Goal: Find specific page/section: Find specific page/section

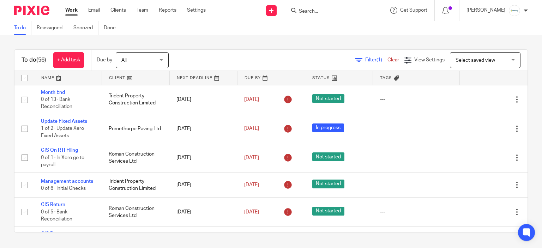
click at [356, 12] on input "Search" at bounding box center [330, 11] width 64 height 6
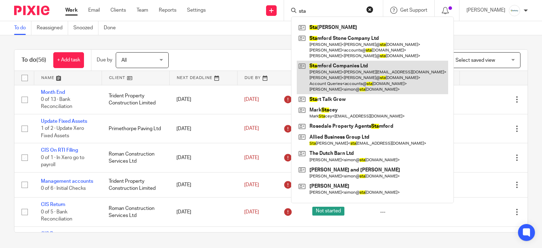
type input "sta"
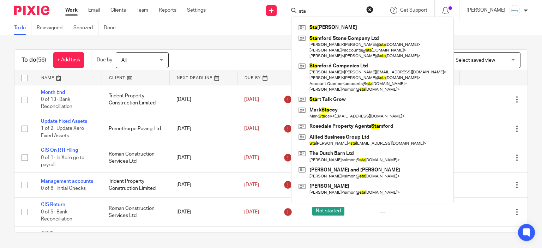
click at [204, 43] on div "To do (56) + Add task Due by All All Today Tomorrow This week Next week This mo…" at bounding box center [271, 140] width 542 height 211
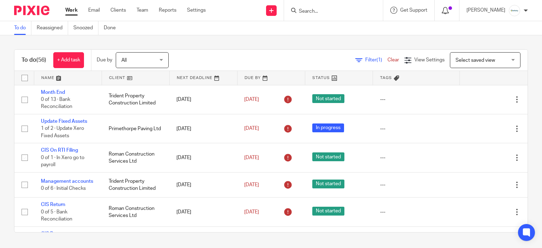
click at [449, 10] on icon at bounding box center [445, 10] width 7 height 7
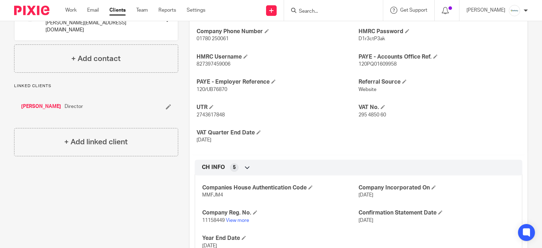
scroll to position [277, 0]
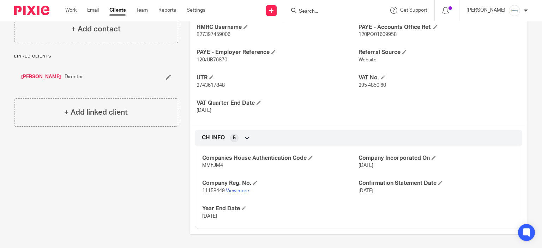
click at [215, 82] on p "2743617848" at bounding box center [278, 85] width 162 height 7
copy p "2743617848"
click at [207, 189] on span "11158449" at bounding box center [213, 190] width 23 height 5
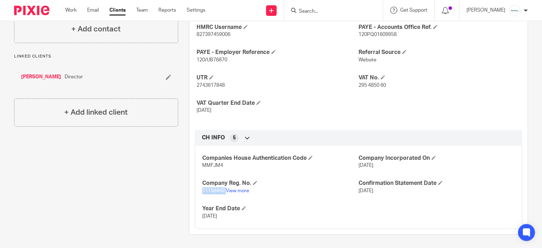
click at [207, 189] on span "11158449" at bounding box center [213, 190] width 23 height 5
copy p "11158449"
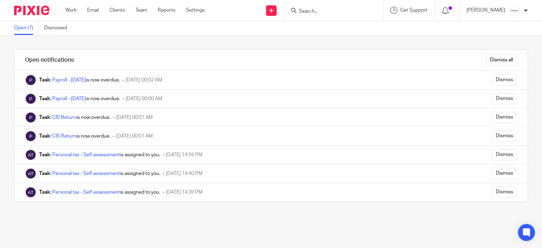
click at [496, 50] on div "Dismiss all" at bounding box center [309, 60] width 436 height 21
click at [497, 56] on input "Dismiss all" at bounding box center [501, 60] width 31 height 11
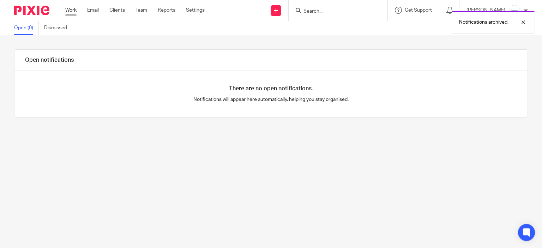
click at [70, 10] on link "Work" at bounding box center [70, 10] width 11 height 7
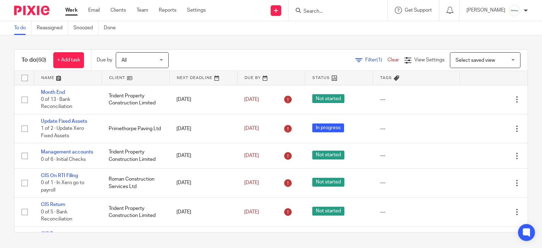
click at [313, 10] on input "Search" at bounding box center [335, 11] width 64 height 6
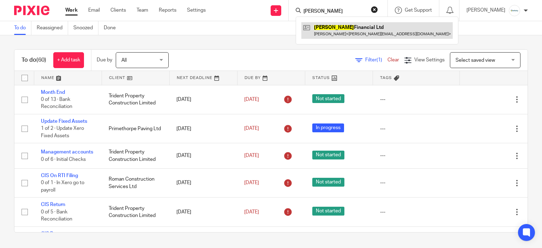
type input "melton"
click at [382, 24] on link at bounding box center [376, 30] width 151 height 16
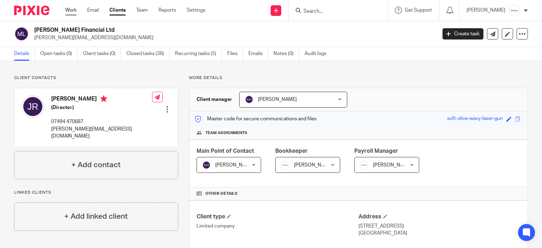
click at [70, 14] on link "Work" at bounding box center [70, 10] width 11 height 7
click at [69, 11] on link "Work" at bounding box center [70, 10] width 11 height 7
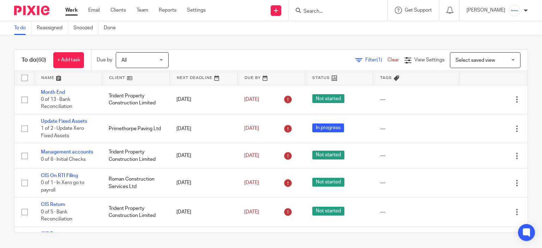
drag, startPoint x: 0, startPoint y: 0, endPoint x: 365, endPoint y: 20, distance: 365.4
click at [365, 20] on div at bounding box center [338, 10] width 99 height 21
click at [326, 1] on div at bounding box center [338, 10] width 99 height 21
click at [332, 7] on form at bounding box center [340, 10] width 75 height 9
click at [333, 12] on input "Search" at bounding box center [335, 11] width 64 height 6
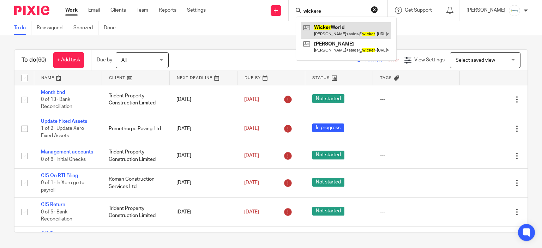
type input "wickere"
click at [137, 10] on ul "Work Email Clients Team Reports Settings" at bounding box center [140, 10] width 151 height 7
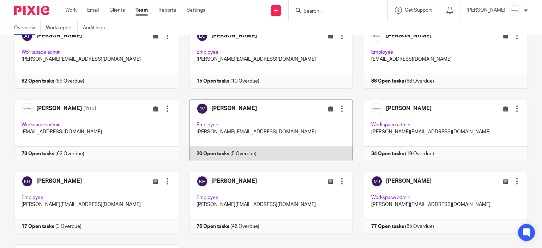
scroll to position [61, 0]
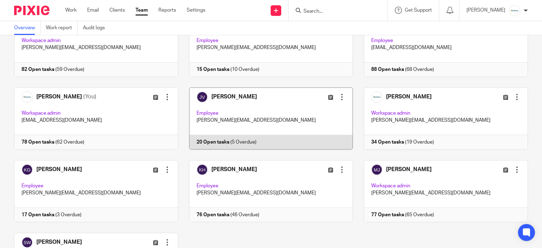
click at [237, 106] on link at bounding box center [265, 119] width 175 height 62
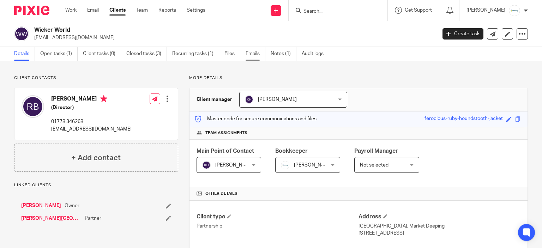
click at [256, 52] on link "Emails" at bounding box center [256, 54] width 20 height 14
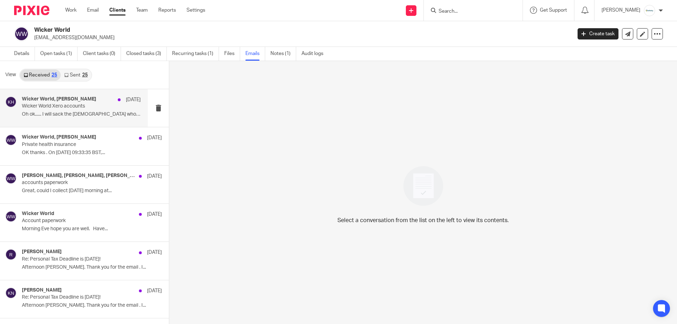
click at [16, 116] on div at bounding box center [10, 108] width 11 height 24
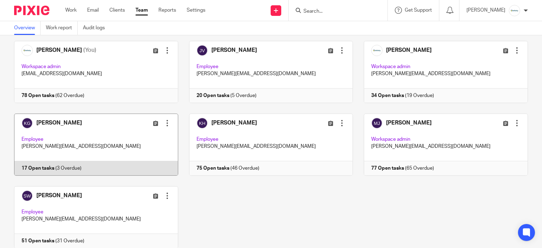
scroll to position [132, 0]
